Goal: Information Seeking & Learning: Find specific fact

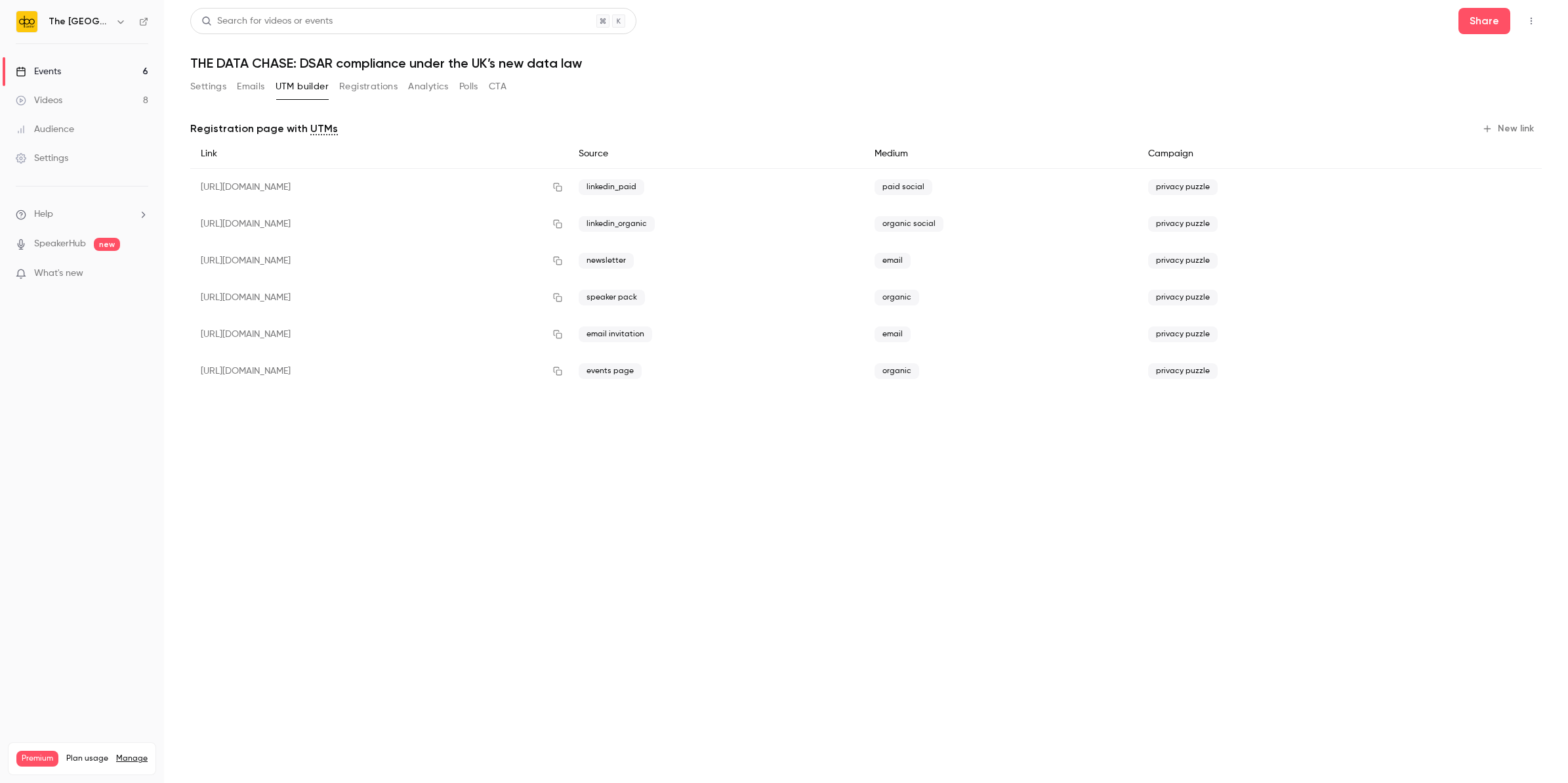
click at [53, 66] on div "Events" at bounding box center [39, 71] width 45 height 13
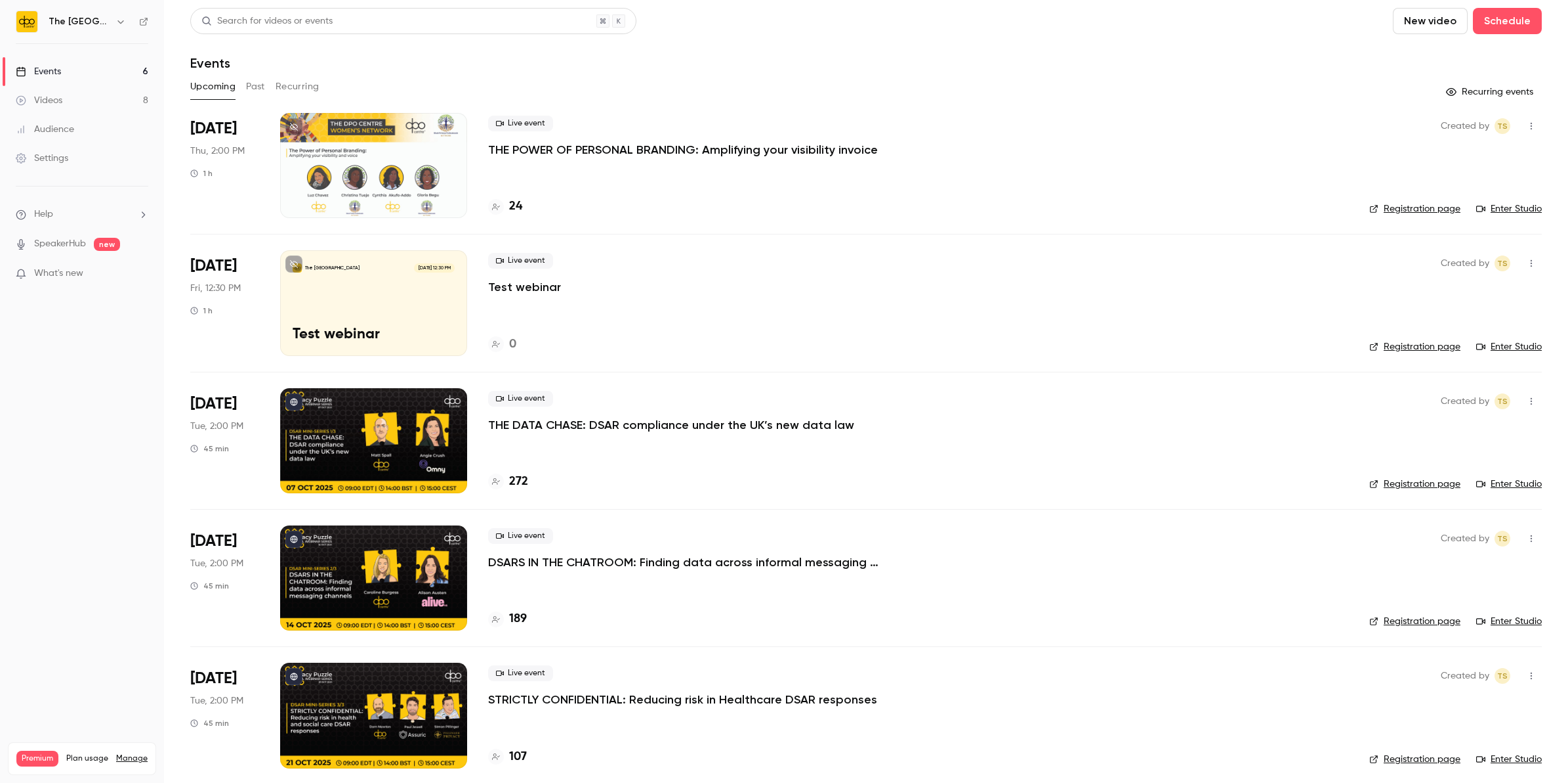
click at [599, 416] on p "THE DATA CHASE: DSAR compliance under the UK’s new data law" at bounding box center [672, 424] width 366 height 16
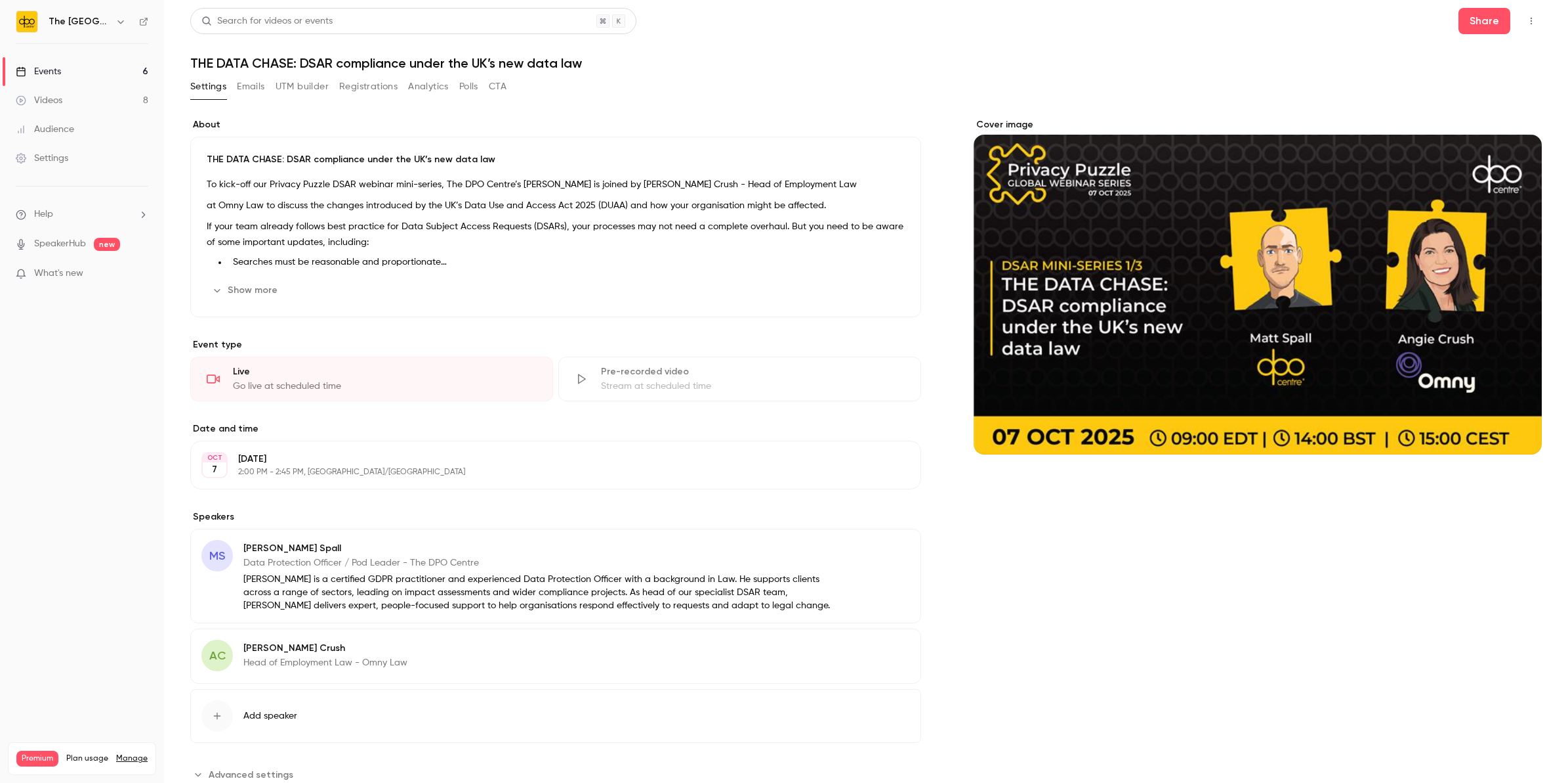
click at [365, 86] on button "Registrations" at bounding box center [368, 86] width 58 height 21
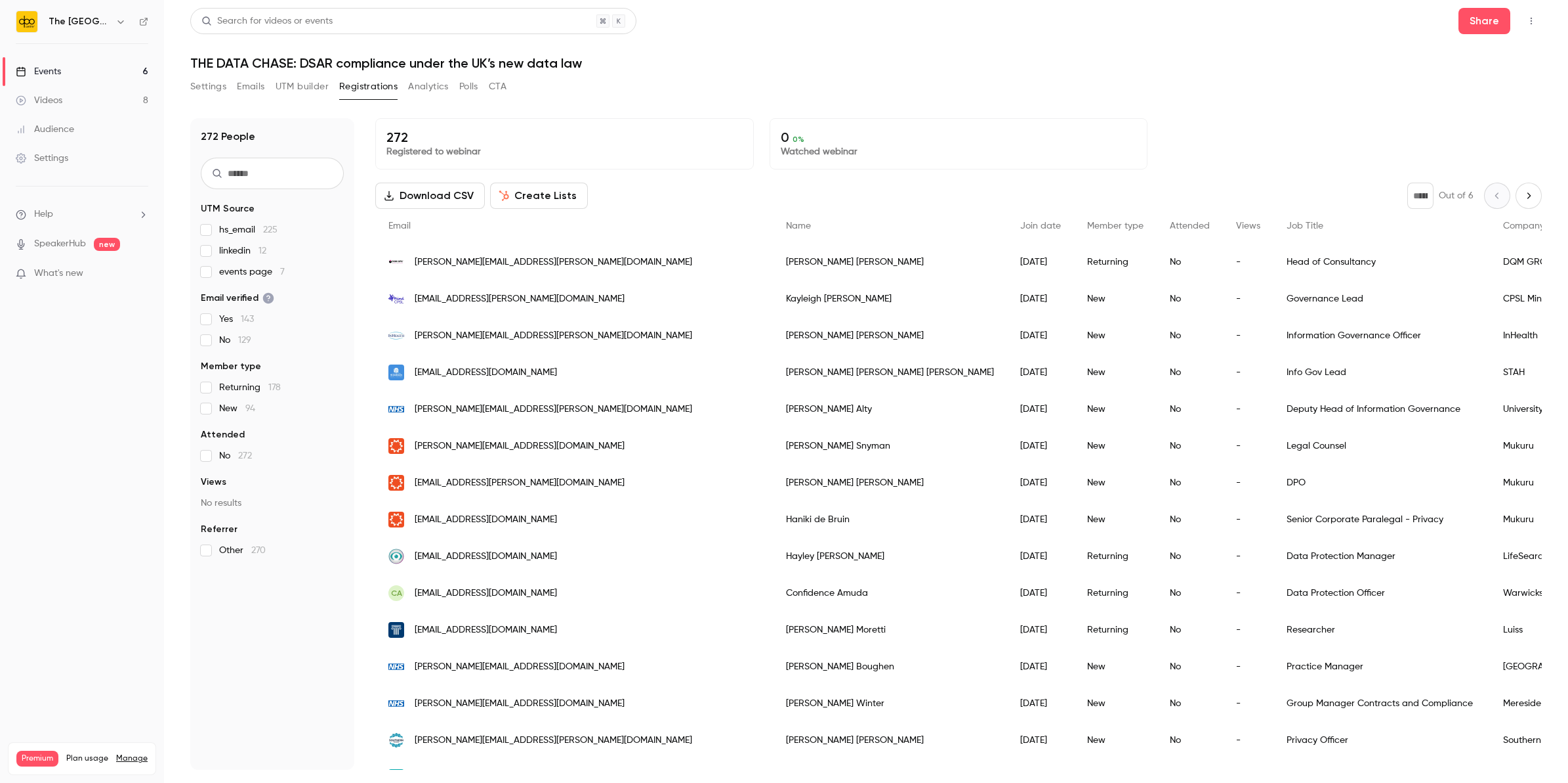
click at [112, 70] on link "Events 6" at bounding box center [82, 71] width 164 height 29
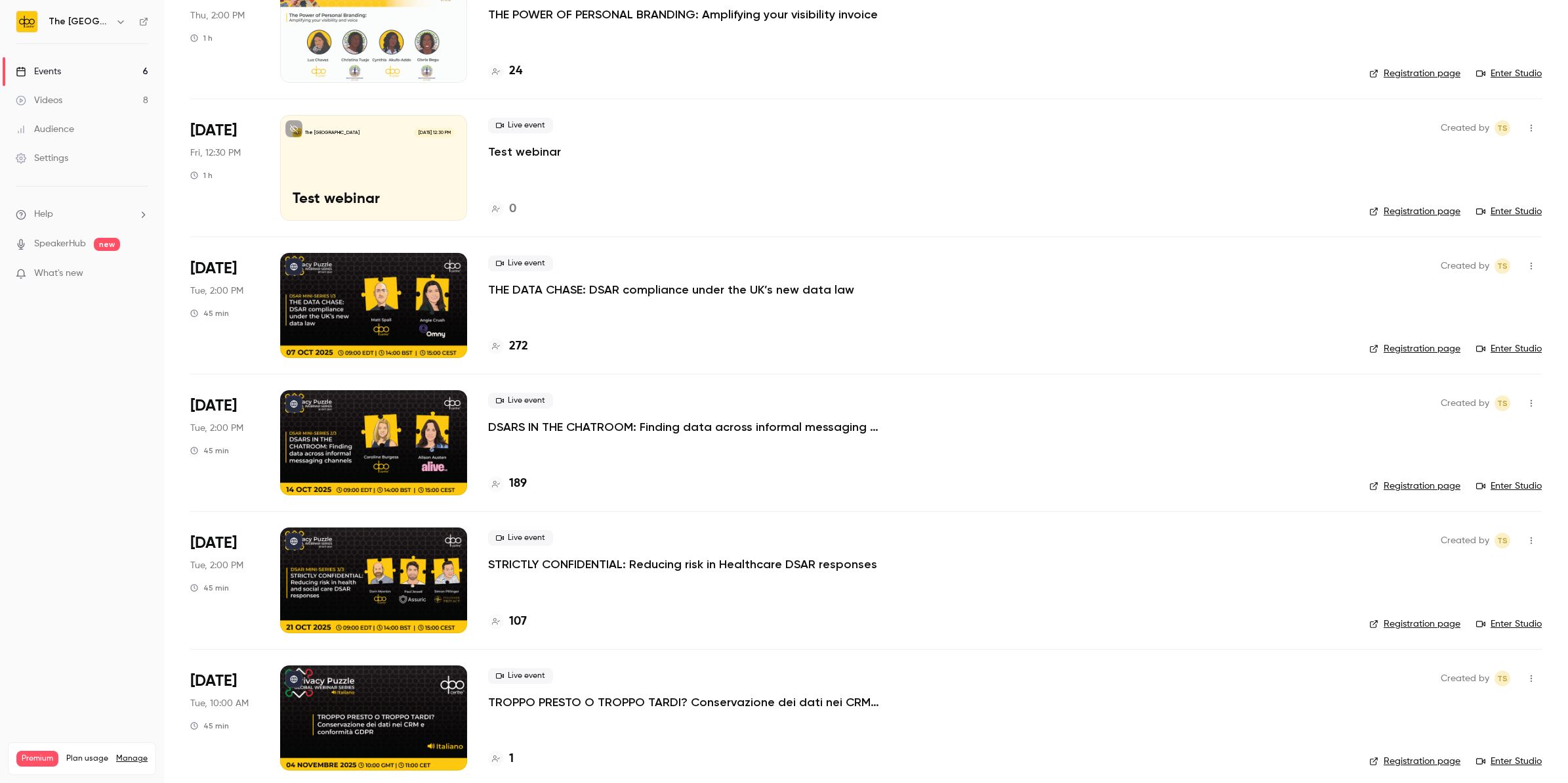
scroll to position [147, 0]
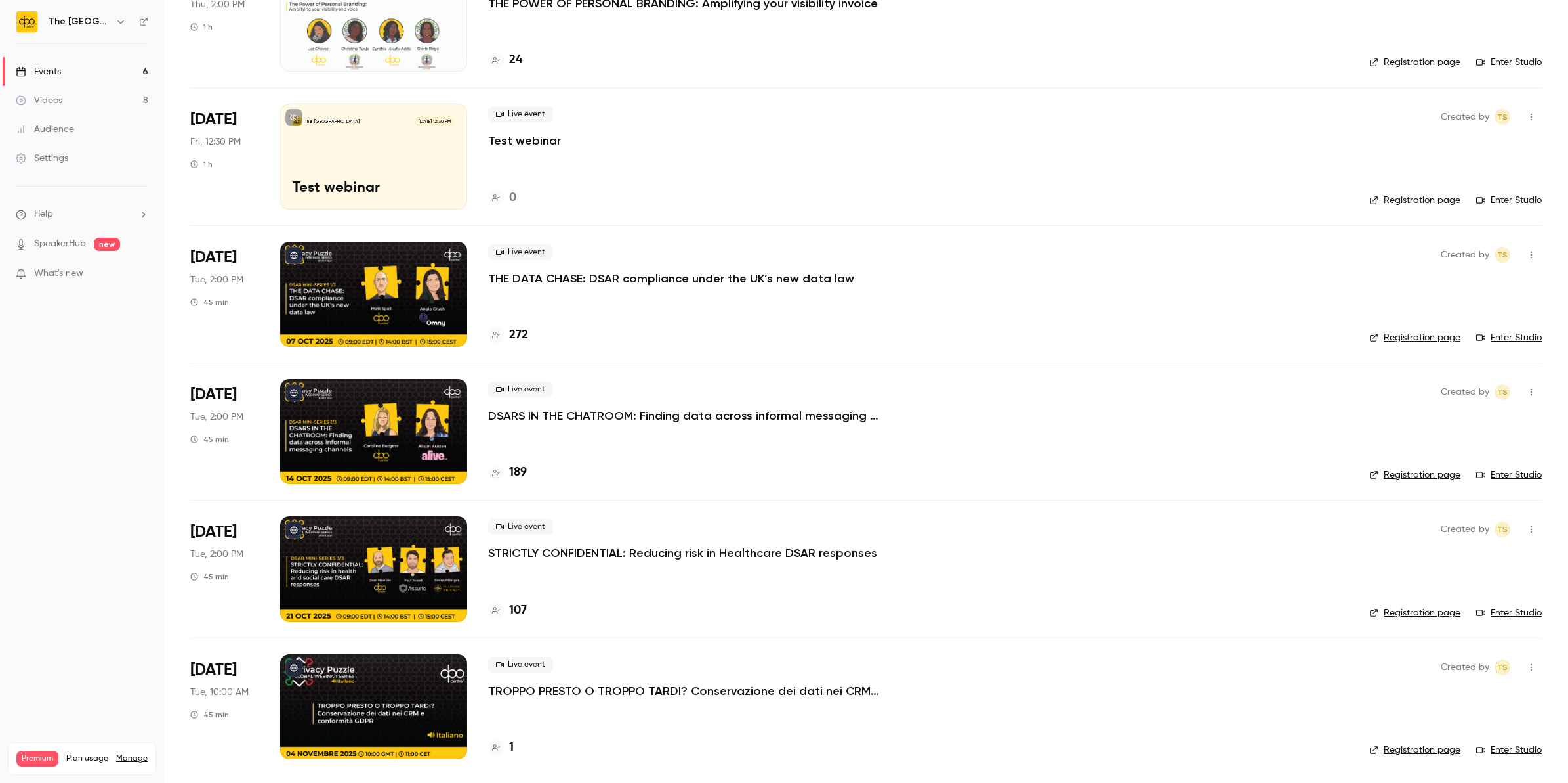
click at [525, 687] on p "TROPPO PRESTO O TROPPO TARDI? Conservazione dei dati nei CRM e conformità GDPR" at bounding box center [685, 690] width 394 height 16
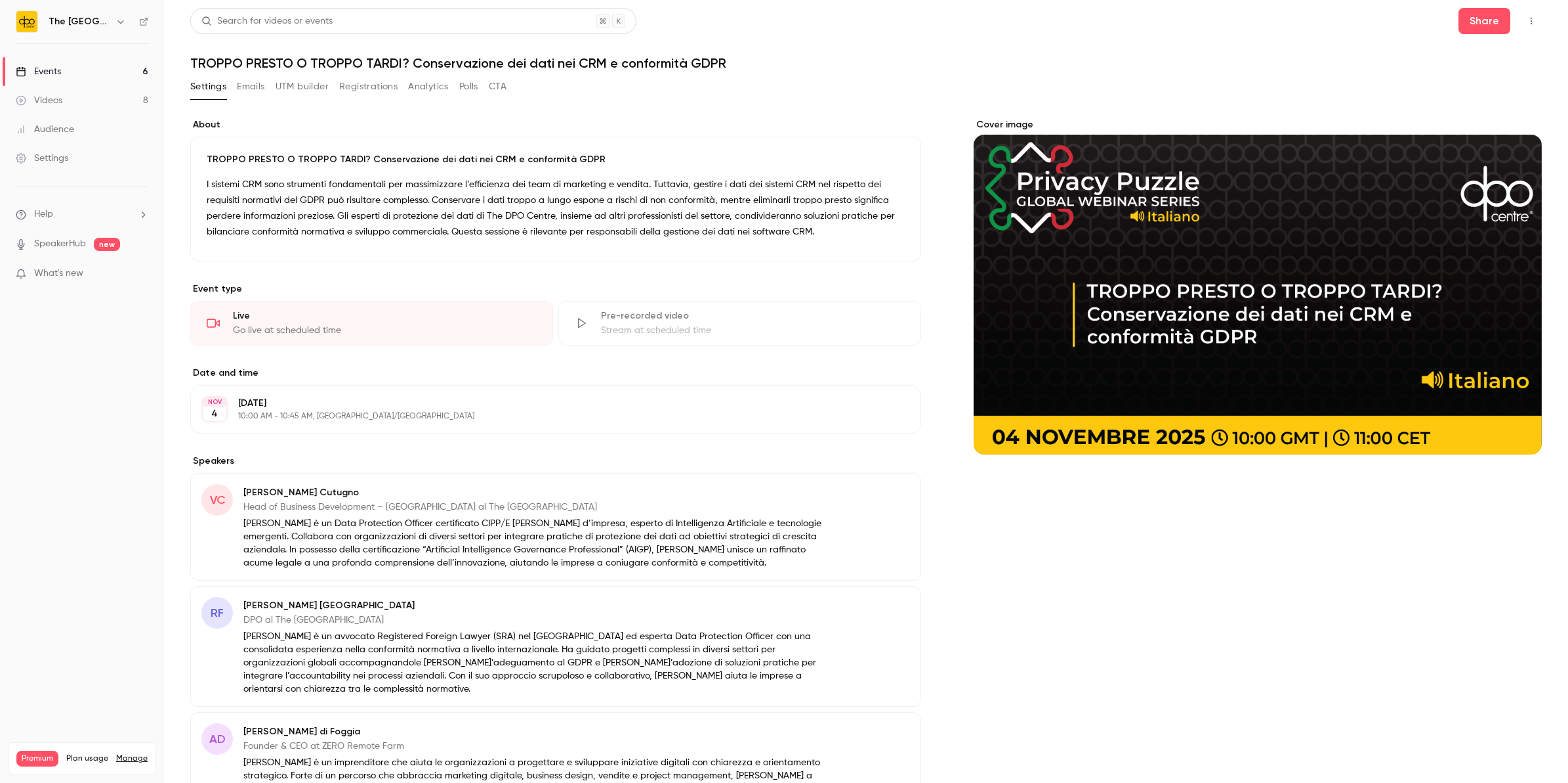
click at [256, 84] on button "Emails" at bounding box center [250, 86] width 27 height 21
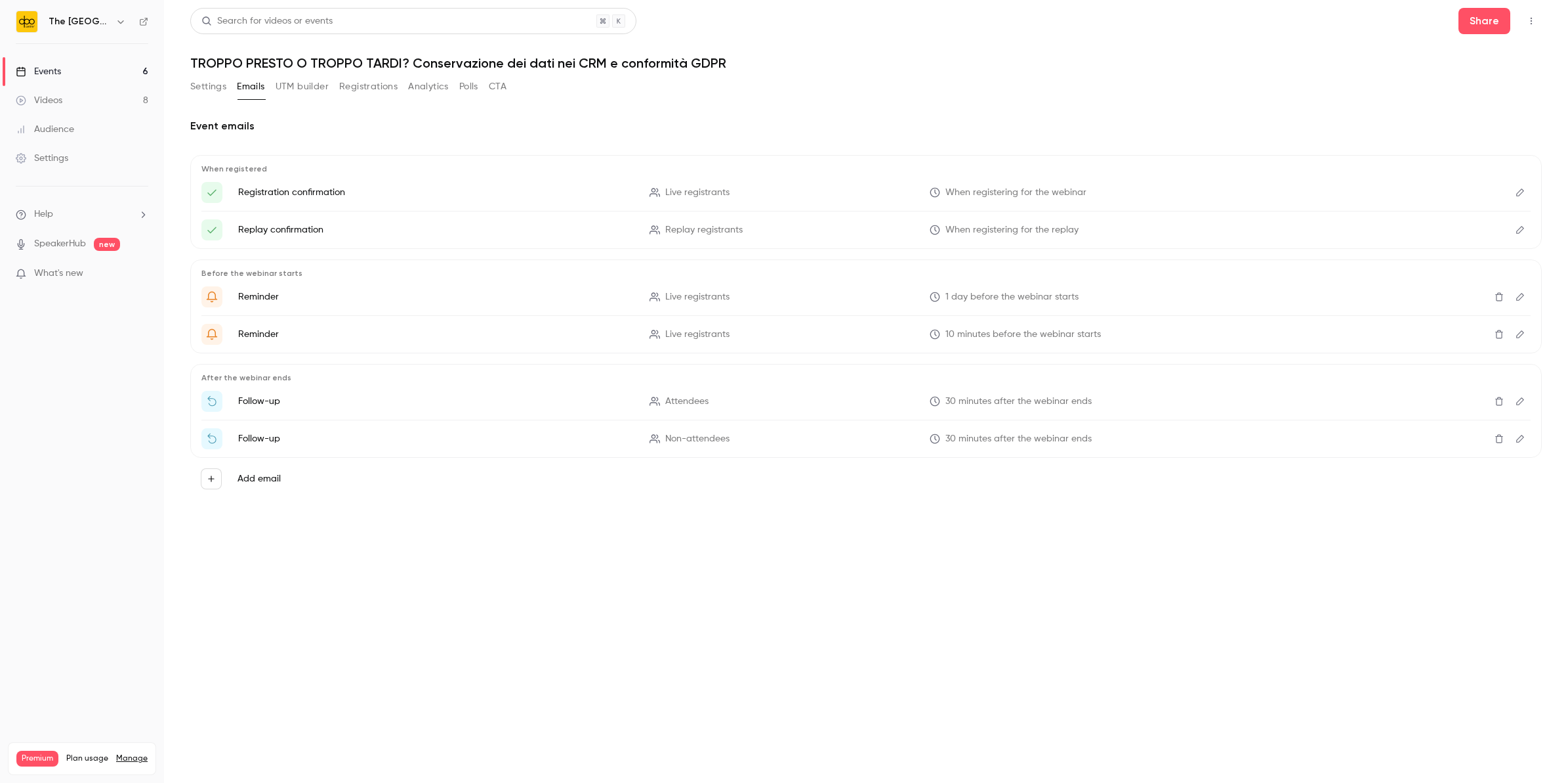
click at [299, 92] on button "UTM builder" at bounding box center [302, 86] width 54 height 21
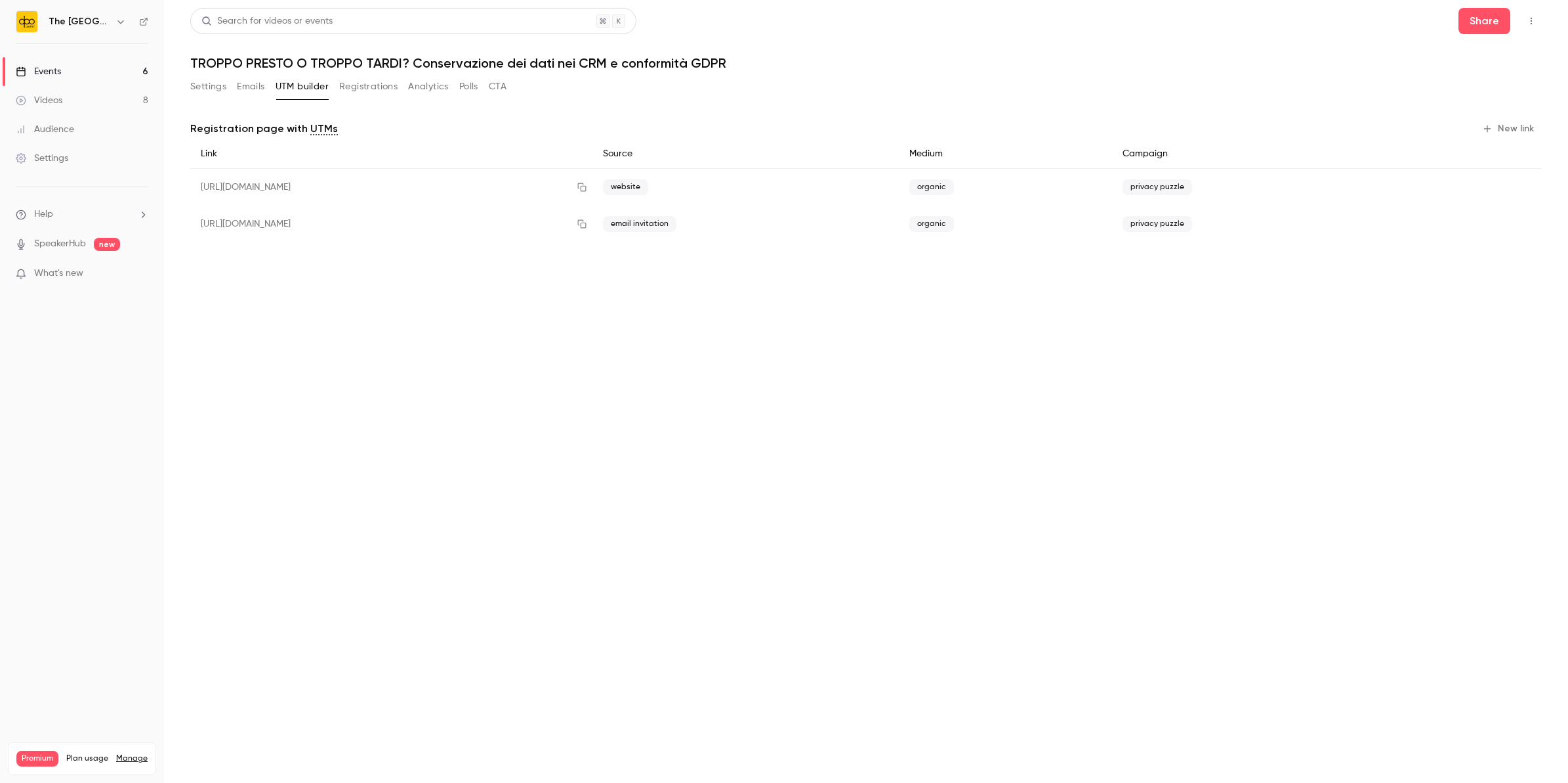
click at [351, 92] on button "Registrations" at bounding box center [368, 86] width 58 height 21
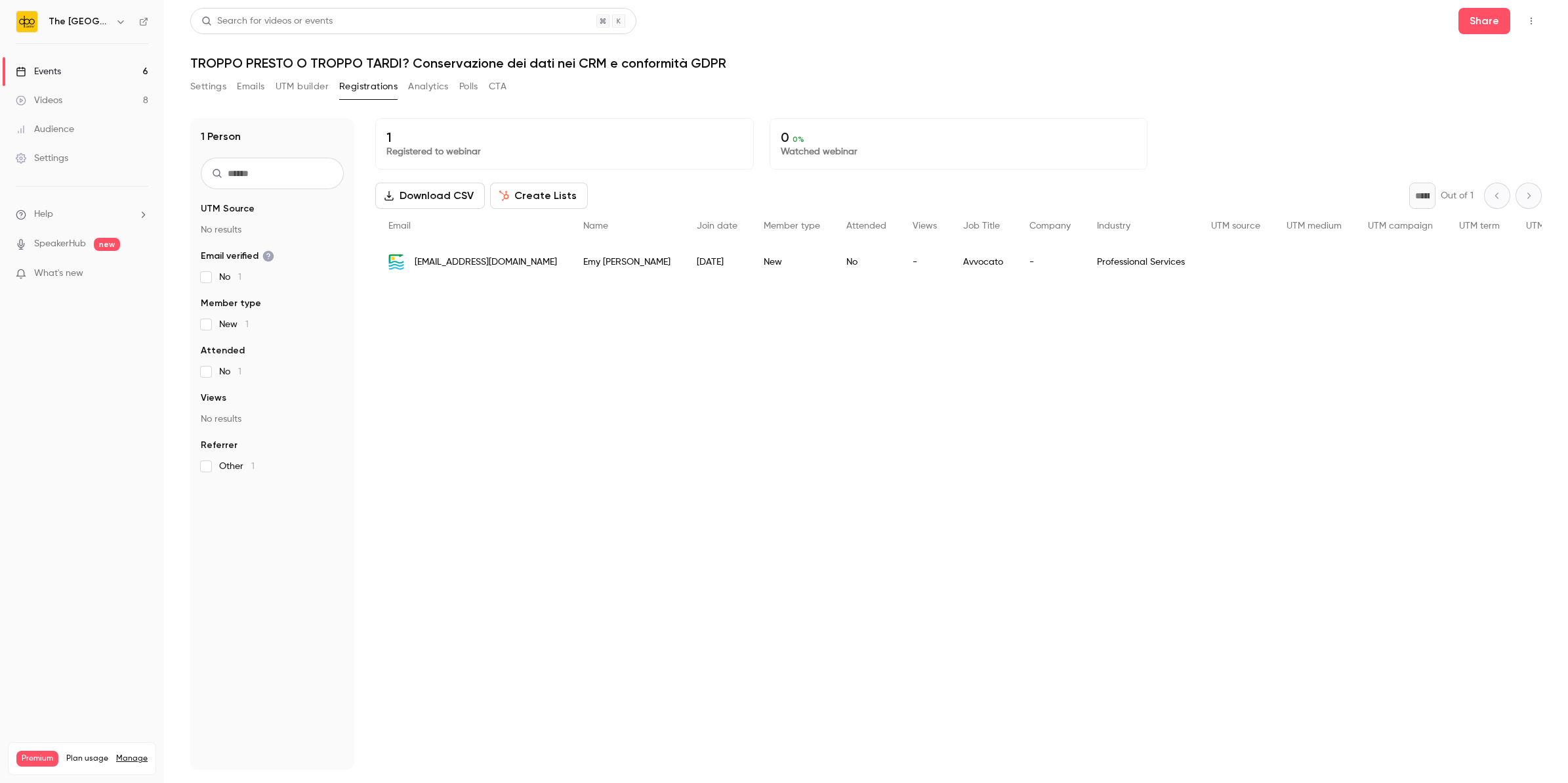
click at [456, 260] on span "[EMAIL_ADDRESS][DOMAIN_NAME]" at bounding box center [486, 262] width 143 height 14
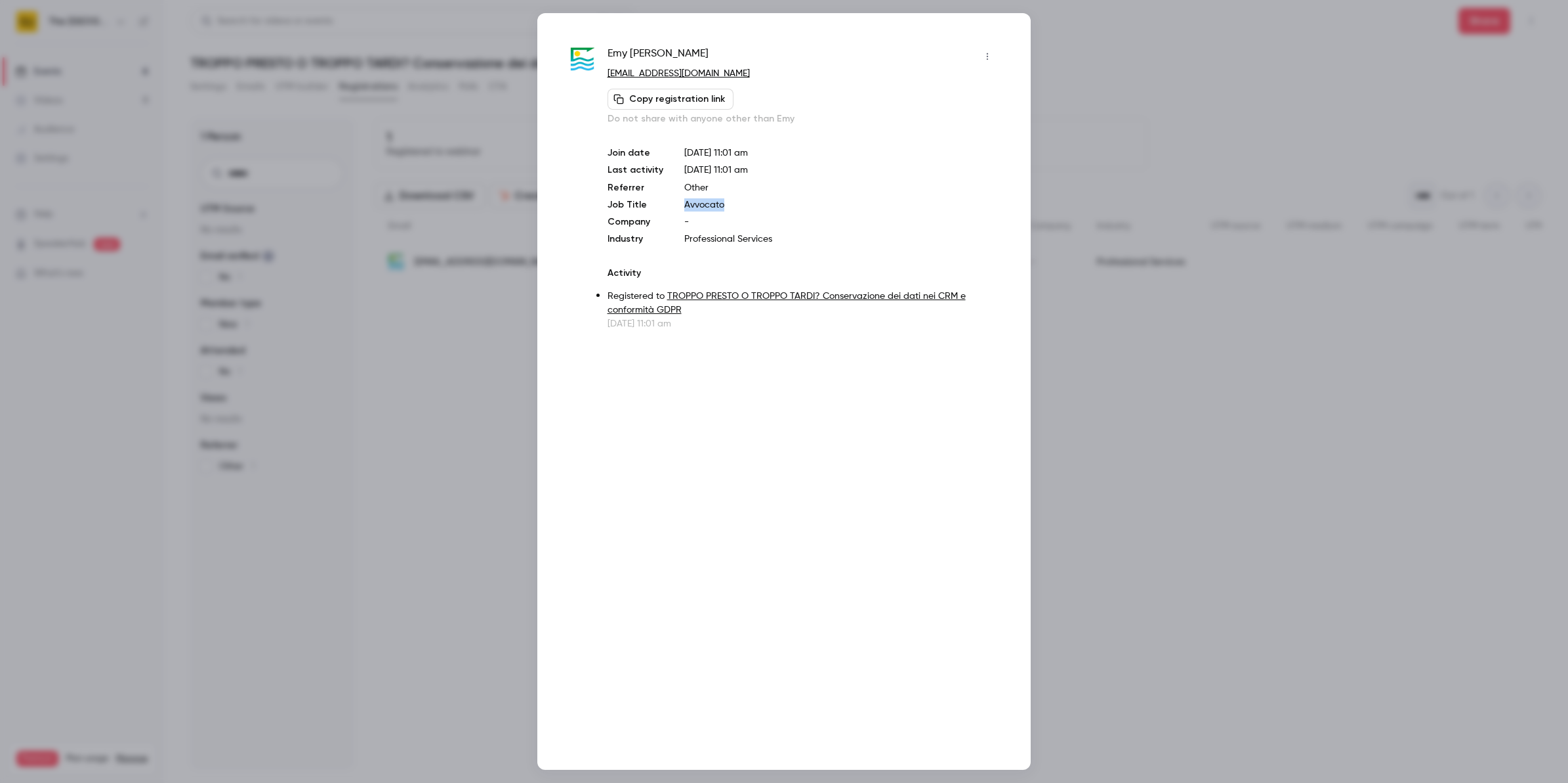
drag, startPoint x: 722, startPoint y: 207, endPoint x: 676, endPoint y: 204, distance: 46.1
click at [676, 204] on div "Join date [DATE] 11:01 am Last activity [DATE] 11:01 am Referrer Other Job Titl…" at bounding box center [803, 196] width 391 height 99
copy p "Avvocato"
